Goal: Information Seeking & Learning: Find specific fact

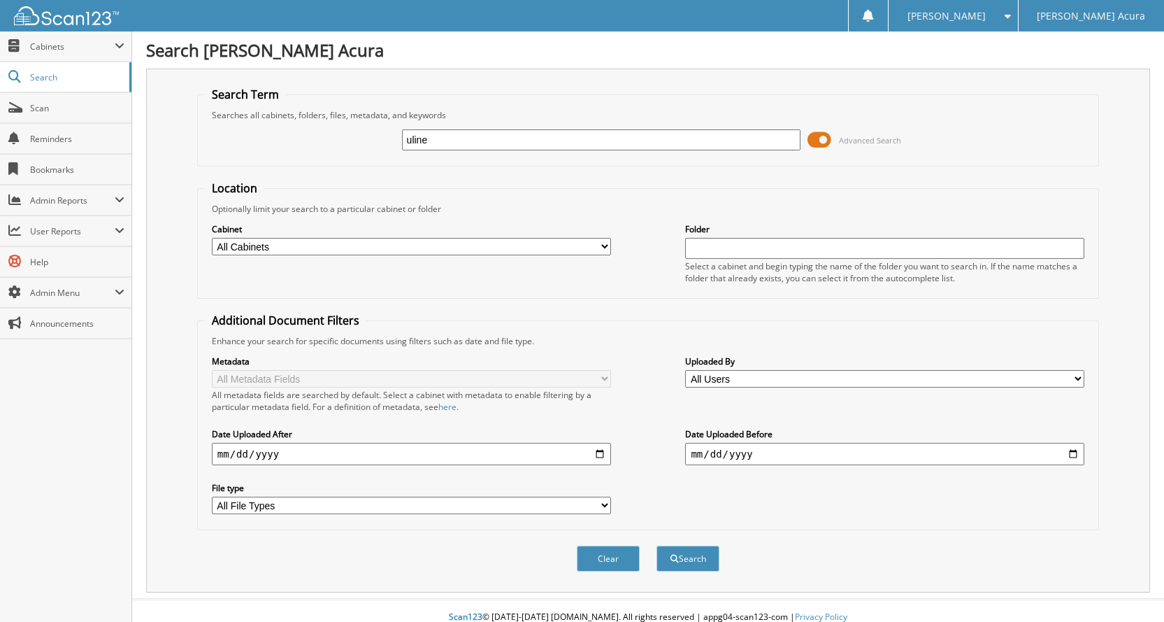
type input "uline"
click at [611, 453] on input "date" at bounding box center [411, 454] width 399 height 22
click at [606, 453] on input "date" at bounding box center [411, 454] width 399 height 22
click at [604, 453] on input "date" at bounding box center [411, 454] width 399 height 22
type input "[DATE]"
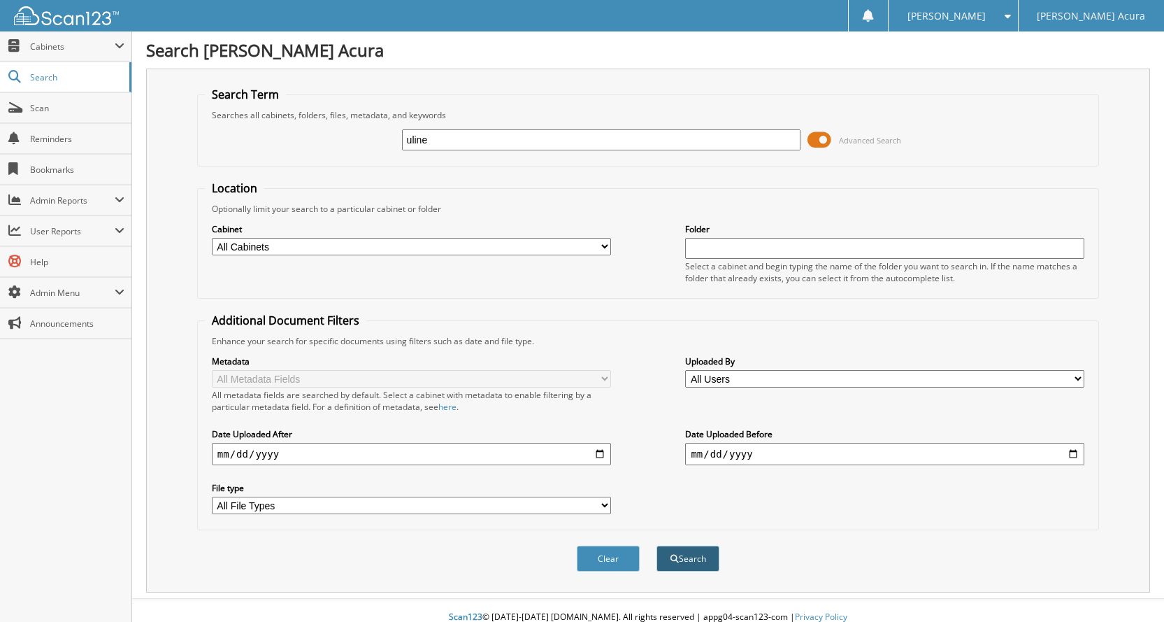
click at [678, 566] on button "Search" at bounding box center [688, 559] width 63 height 26
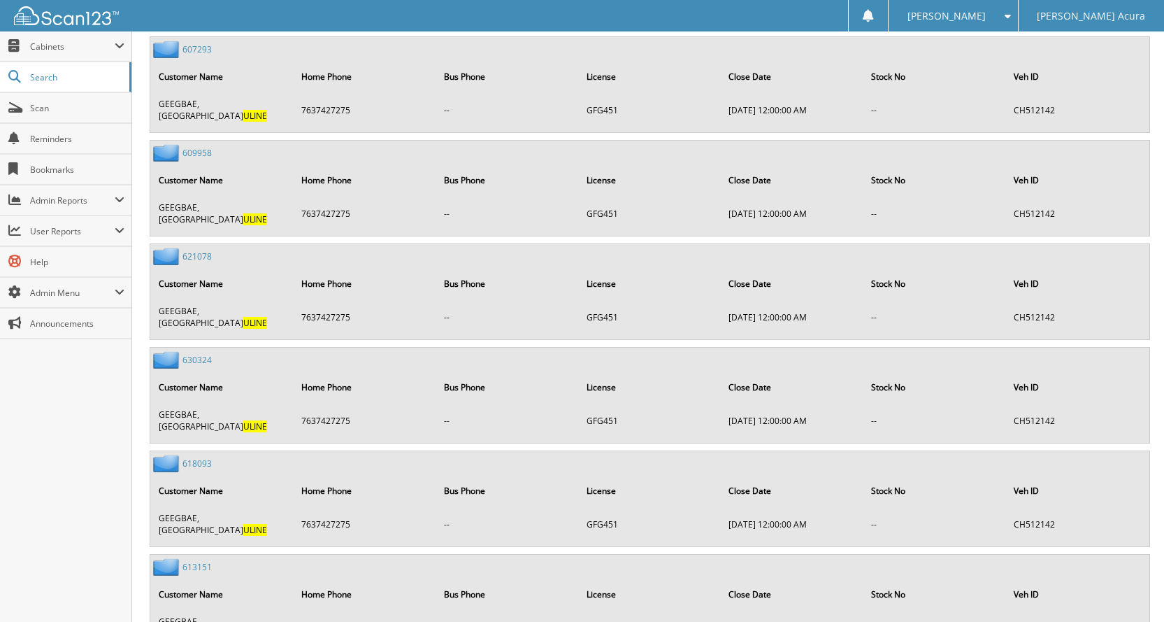
scroll to position [1475, 0]
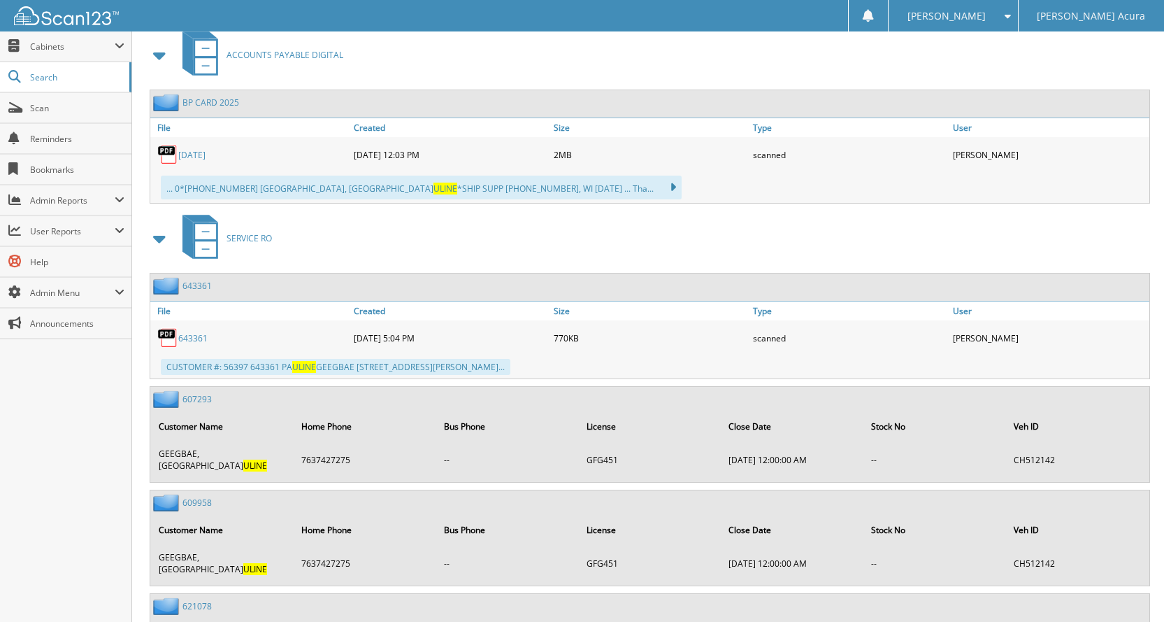
click at [152, 239] on span at bounding box center [160, 238] width 20 height 25
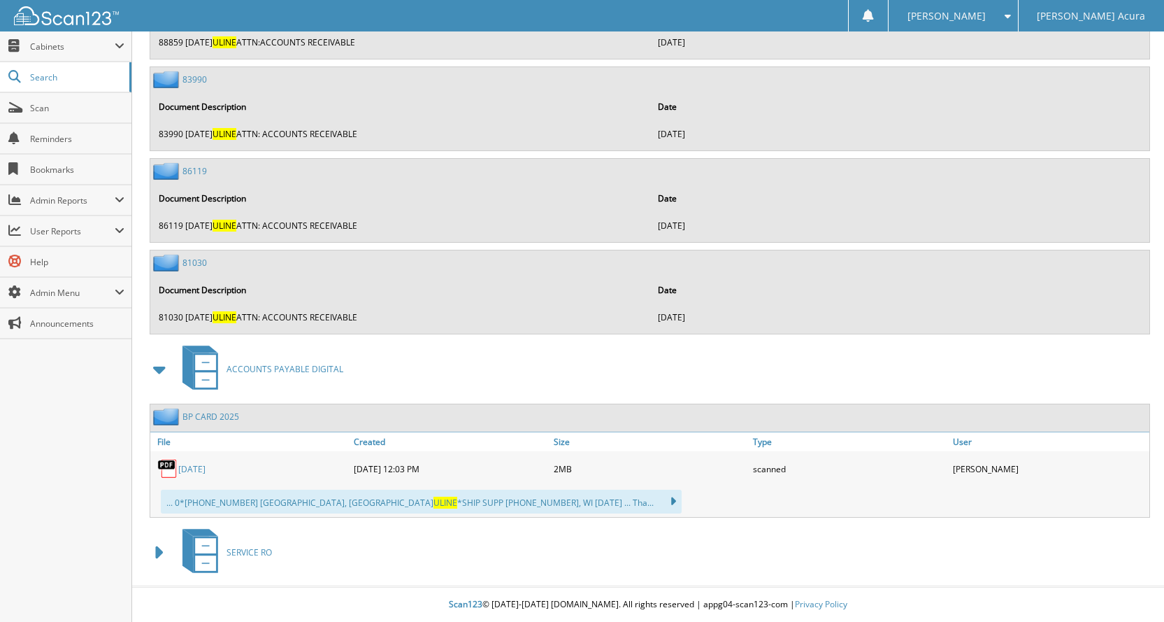
click at [206, 469] on link "MAY 2025" at bounding box center [191, 469] width 27 height 12
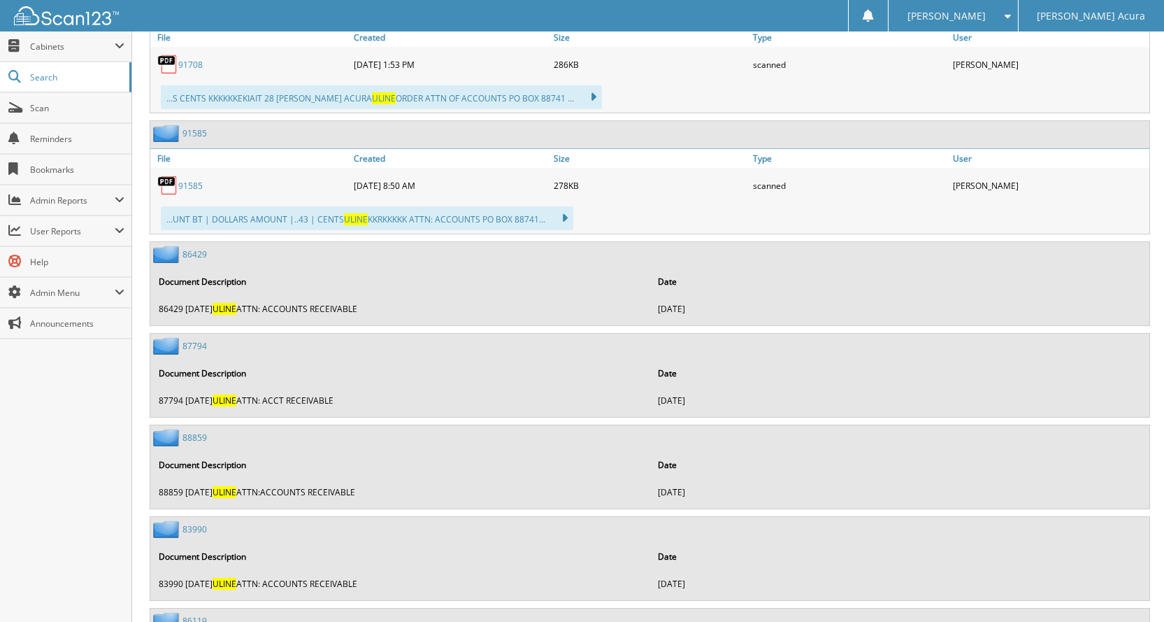
scroll to position [602, 0]
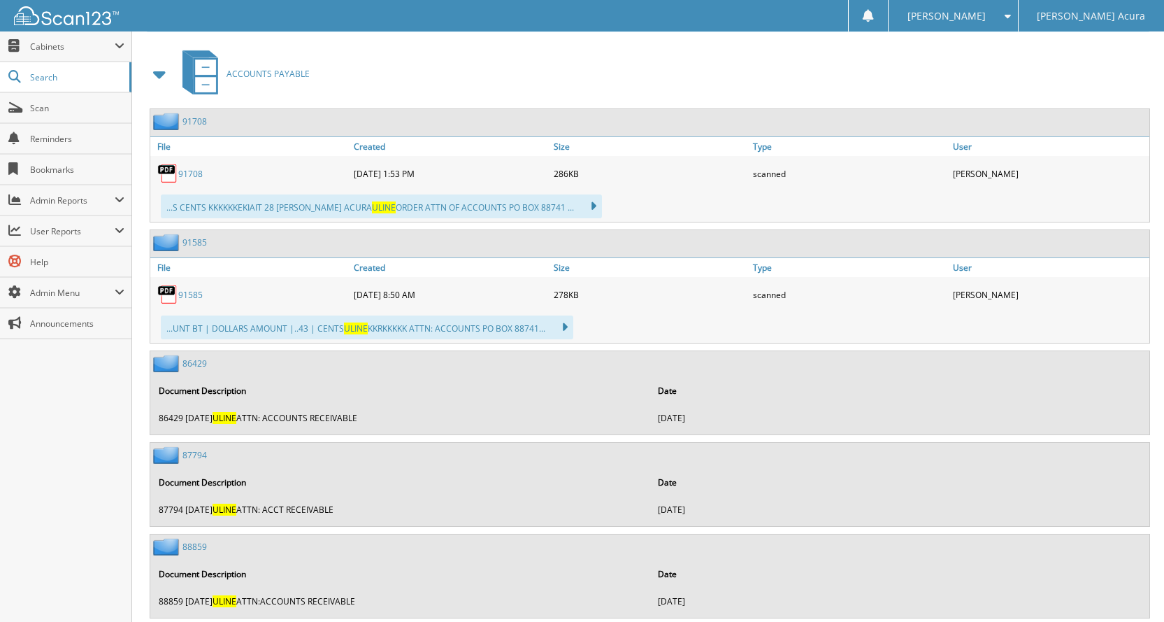
click at [191, 297] on link "91585" at bounding box center [190, 295] width 24 height 12
click at [183, 173] on link "91708" at bounding box center [190, 174] width 24 height 12
